Goal: Find specific page/section: Find specific page/section

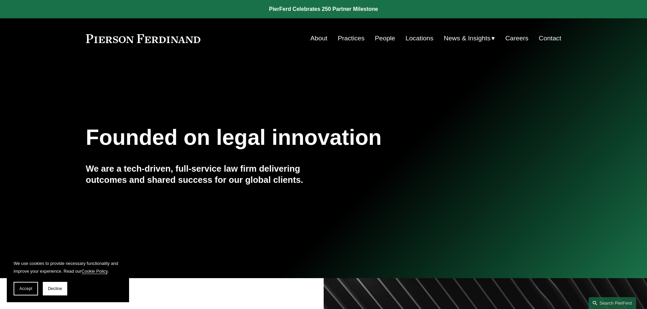
click at [386, 39] on link "People" at bounding box center [385, 38] width 20 height 13
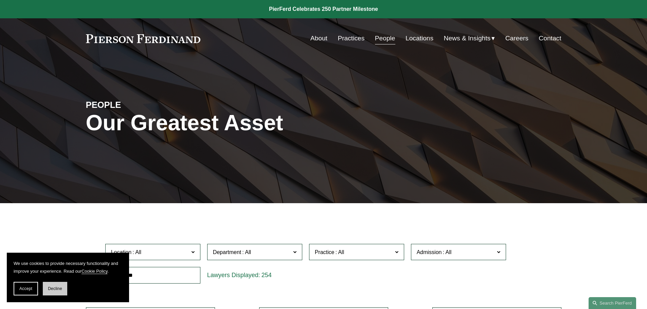
click at [54, 289] on span "Decline" at bounding box center [55, 289] width 14 height 5
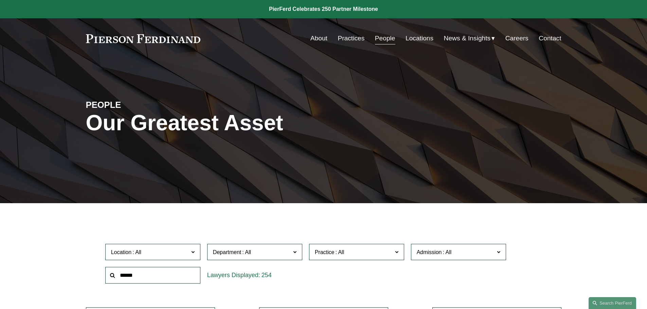
click at [512, 37] on link "Careers" at bounding box center [516, 38] width 23 height 13
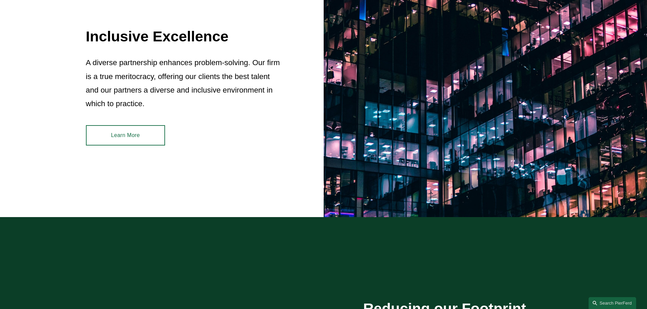
scroll to position [781, 0]
